Goal: Information Seeking & Learning: Learn about a topic

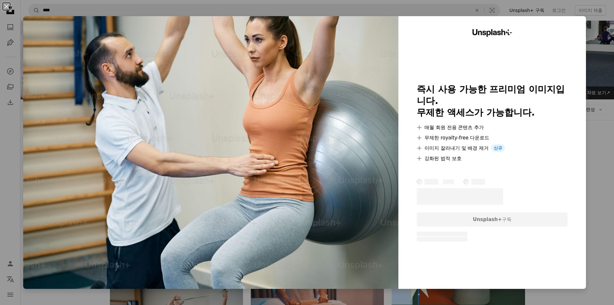
scroll to position [226, 0]
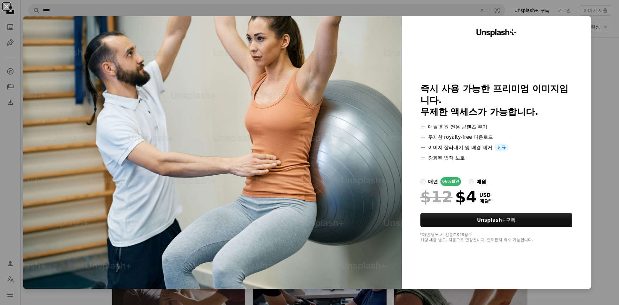
click at [601, 68] on div "An X shape Unsplash+ 즉시 사용 가능한 프리미엄 이미지입니다. 무제한 액세스가 가능합니다. A plus sign 매월 회원 전…" at bounding box center [309, 152] width 619 height 305
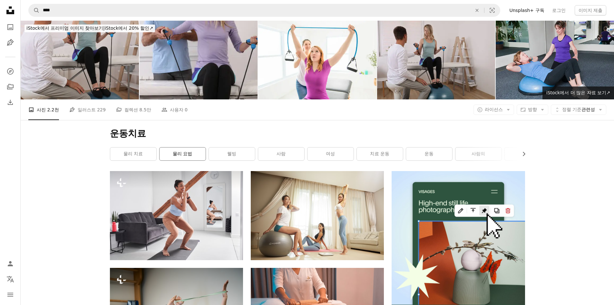
click at [177, 152] on link "물리 요법" at bounding box center [183, 153] width 46 height 13
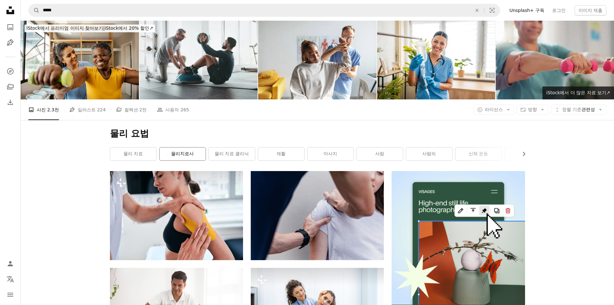
click at [188, 153] on link "물리치료사" at bounding box center [183, 153] width 46 height 13
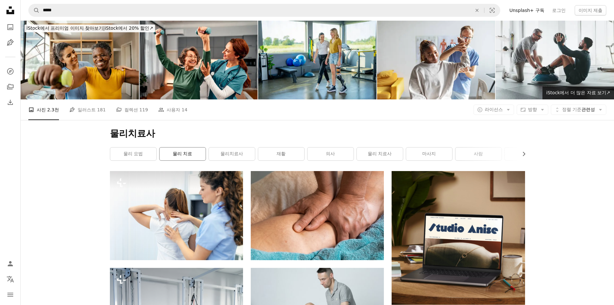
click at [178, 151] on link "물리 치료" at bounding box center [183, 153] width 46 height 13
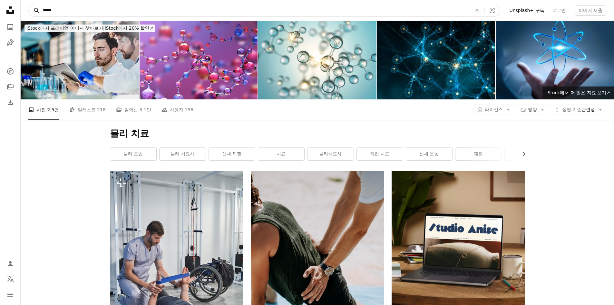
drag, startPoint x: 78, startPoint y: 14, endPoint x: 35, endPoint y: 9, distance: 43.2
click at [35, 9] on form "A magnifying glass ***** An X shape Visual search" at bounding box center [264, 10] width 472 height 13
type input "**"
click button "A magnifying glass" at bounding box center [34, 10] width 11 height 12
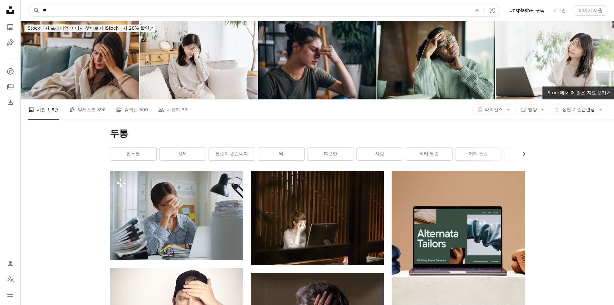
drag, startPoint x: 22, startPoint y: 12, endPoint x: 17, endPoint y: 12, distance: 5.2
type input "****"
click button "A magnifying glass" at bounding box center [34, 10] width 11 height 12
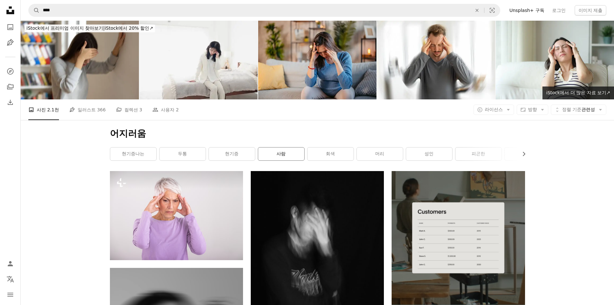
click at [271, 152] on link "사람" at bounding box center [281, 153] width 46 height 13
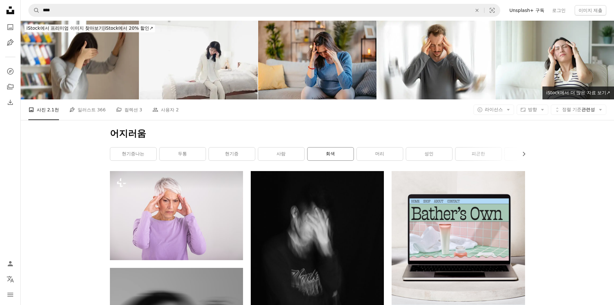
click at [341, 156] on link "회색" at bounding box center [331, 153] width 46 height 13
click at [521, 157] on icon "Chevron right" at bounding box center [524, 154] width 6 height 6
click at [523, 156] on icon "button" at bounding box center [524, 154] width 3 height 4
click at [523, 156] on link "한 사람" at bounding box center [502, 153] width 46 height 13
